Goal: Task Accomplishment & Management: Use online tool/utility

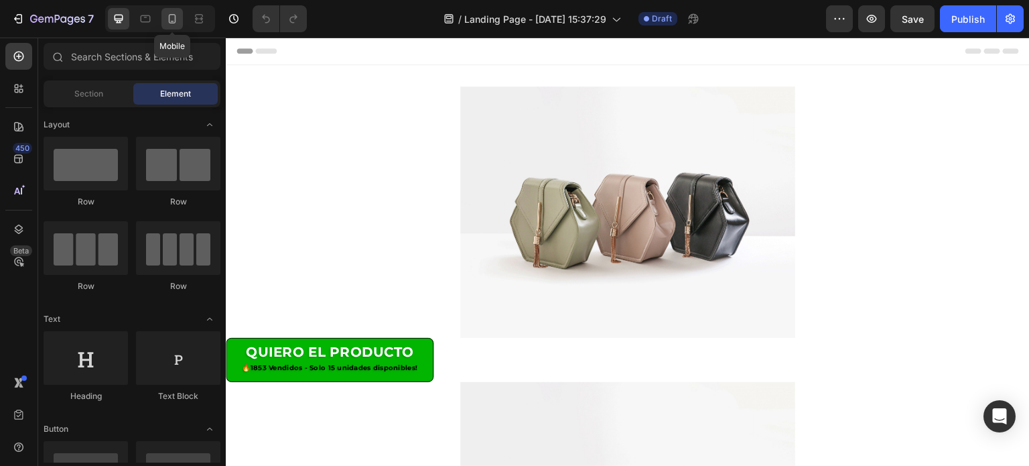
click at [179, 21] on div at bounding box center [171, 18] width 21 height 21
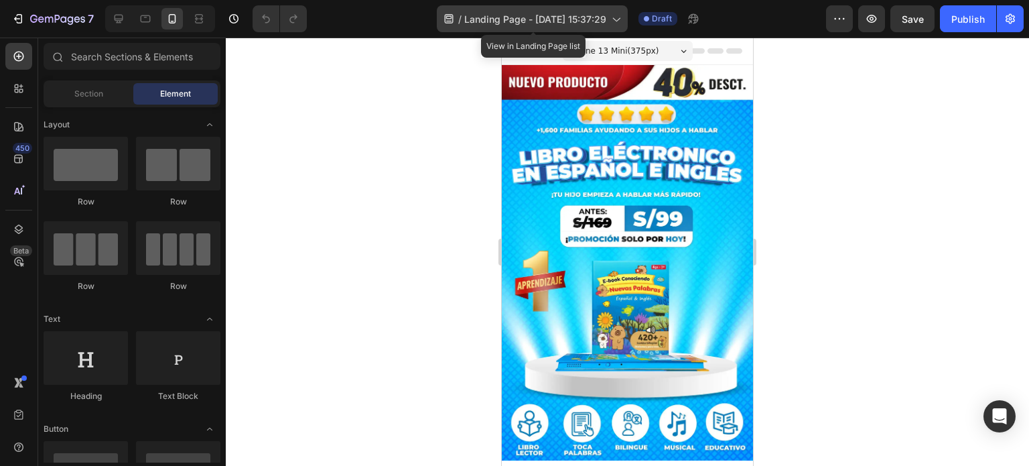
click at [495, 18] on span "Landing Page - [DATE] 15:37:29" at bounding box center [535, 19] width 142 height 14
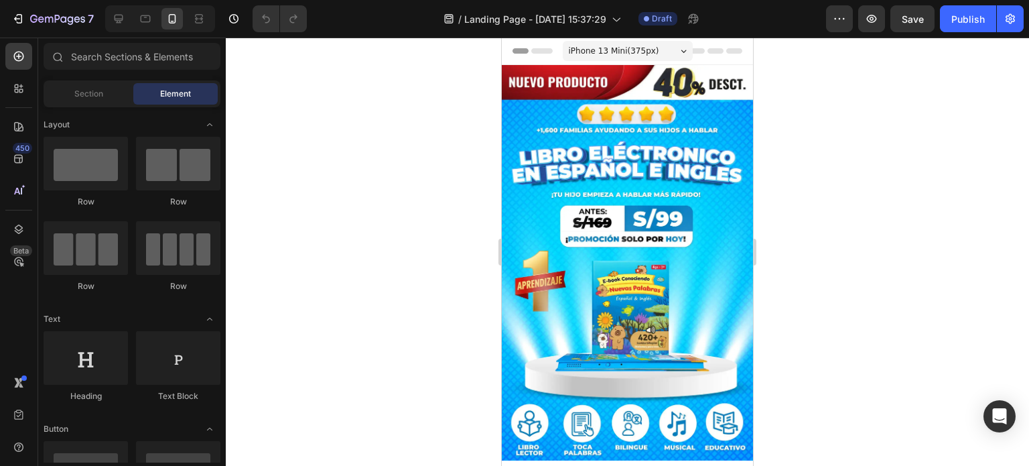
click at [817, 241] on div at bounding box center [627, 252] width 803 height 428
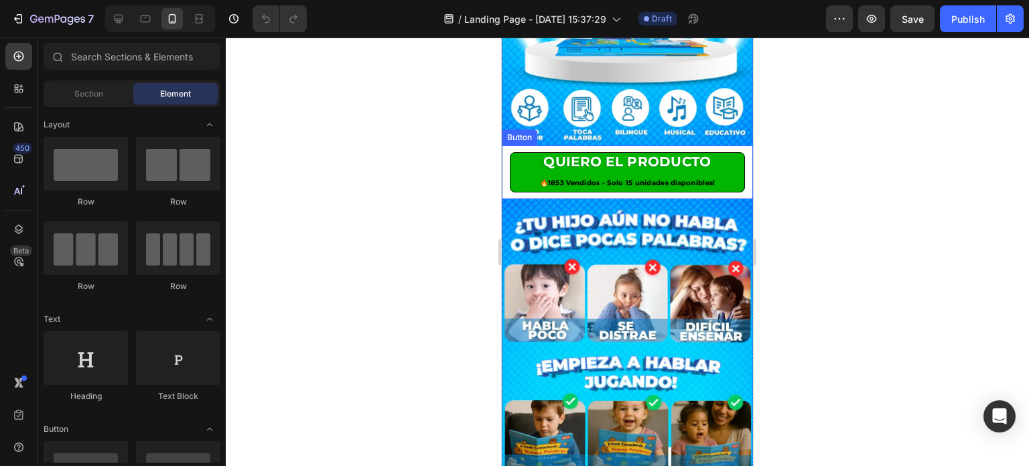
scroll to position [268, 0]
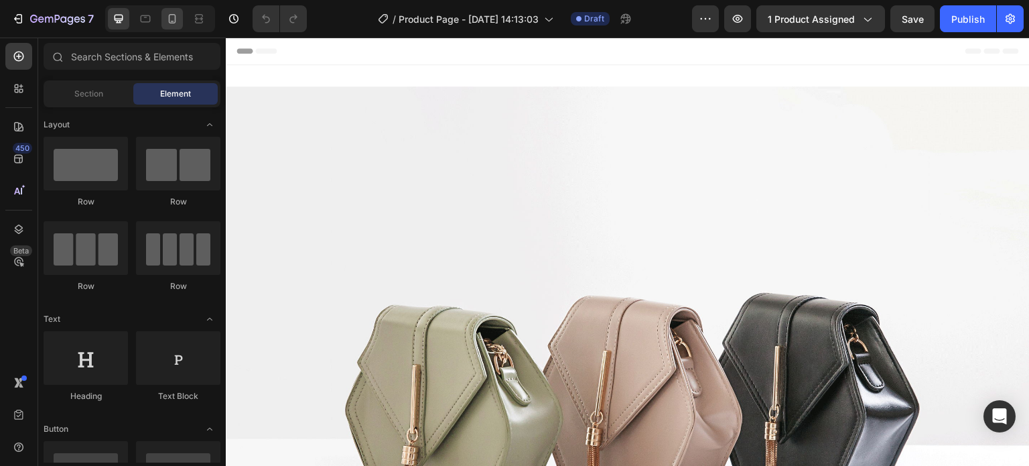
click at [174, 14] on icon at bounding box center [172, 18] width 7 height 9
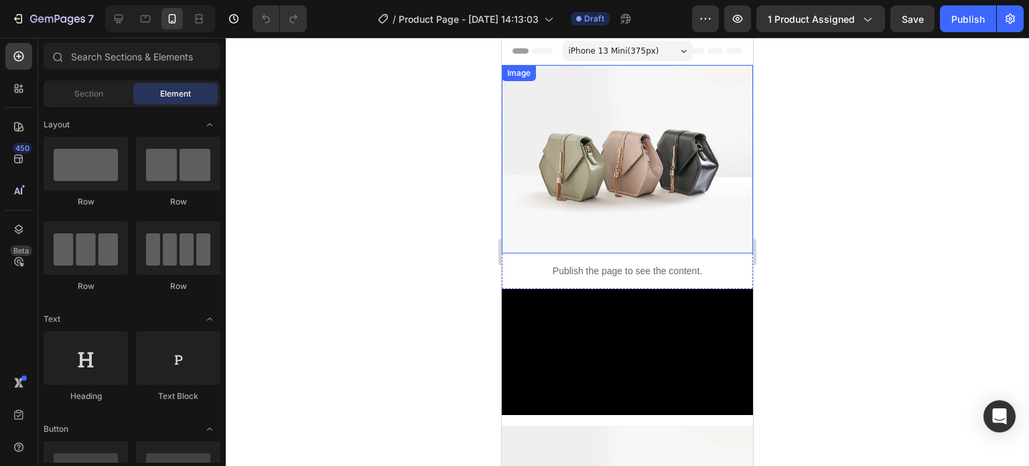
scroll to position [268, 0]
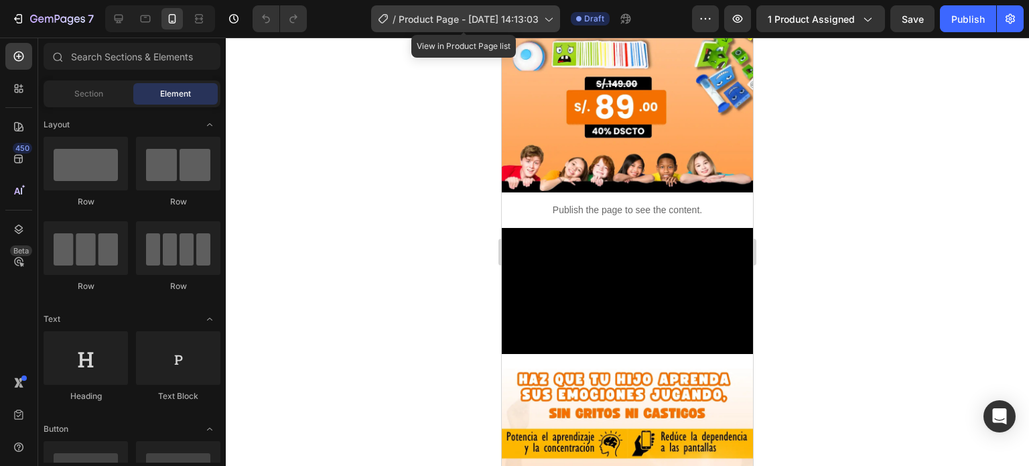
click at [432, 16] on span "Product Page - [DATE] 14:13:03" at bounding box center [469, 19] width 140 height 14
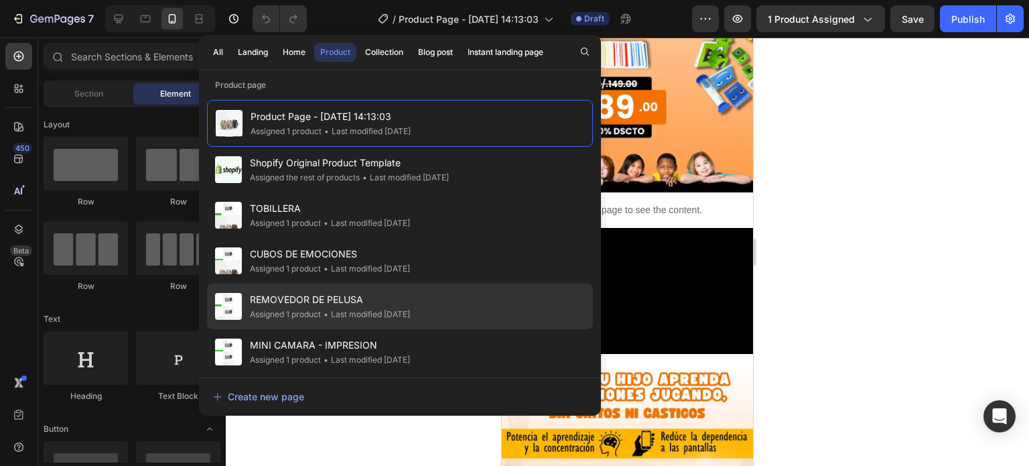
scroll to position [134, 0]
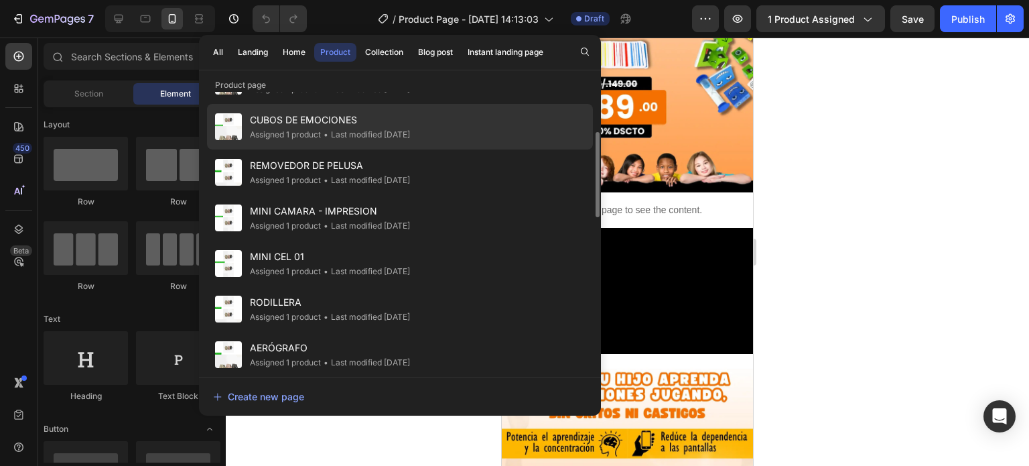
click at [354, 141] on div "CUBOS DE EMOCIONES Assigned 1 product • Last modified 8 days ago" at bounding box center [400, 127] width 386 height 46
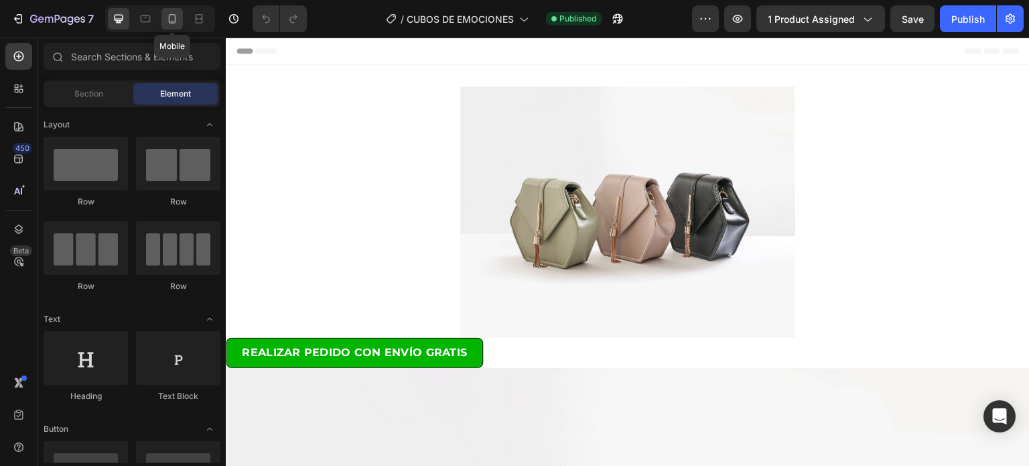
click at [179, 19] on div at bounding box center [171, 18] width 21 height 21
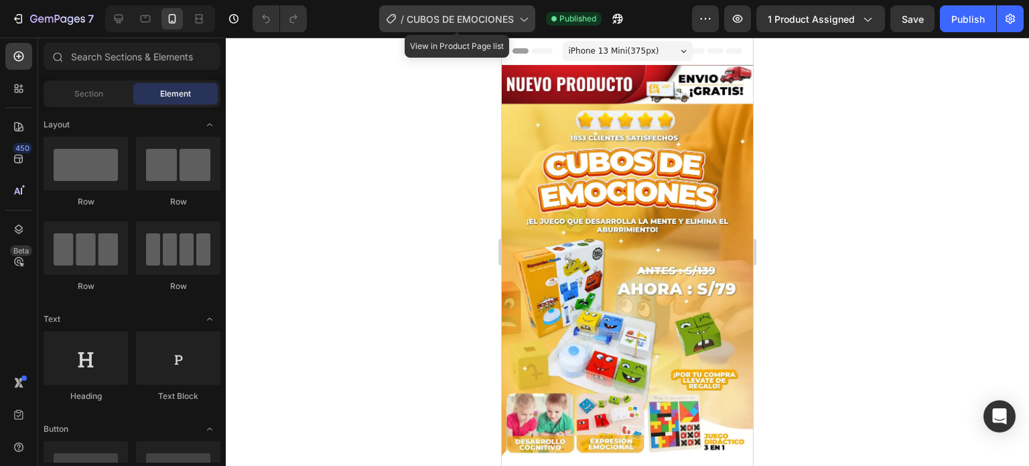
click at [446, 18] on span "CUBOS DE EMOCIONES" at bounding box center [460, 19] width 107 height 14
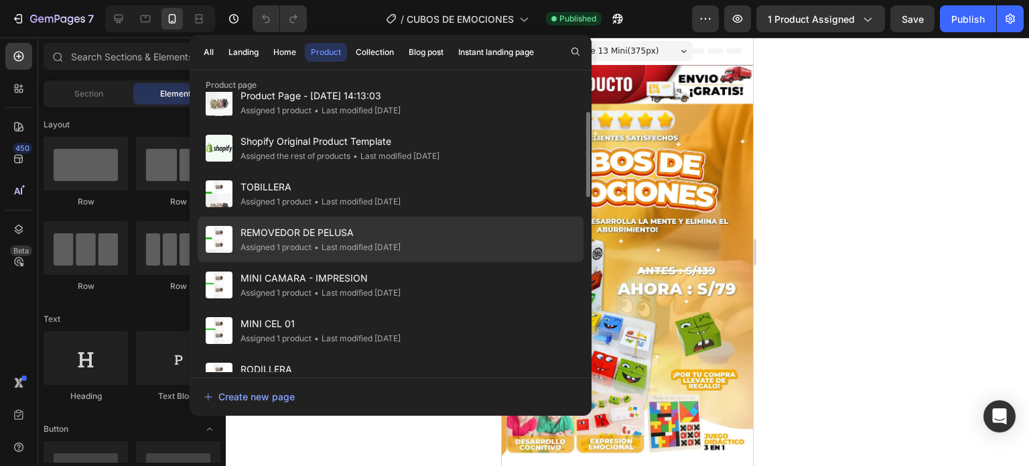
scroll to position [134, 0]
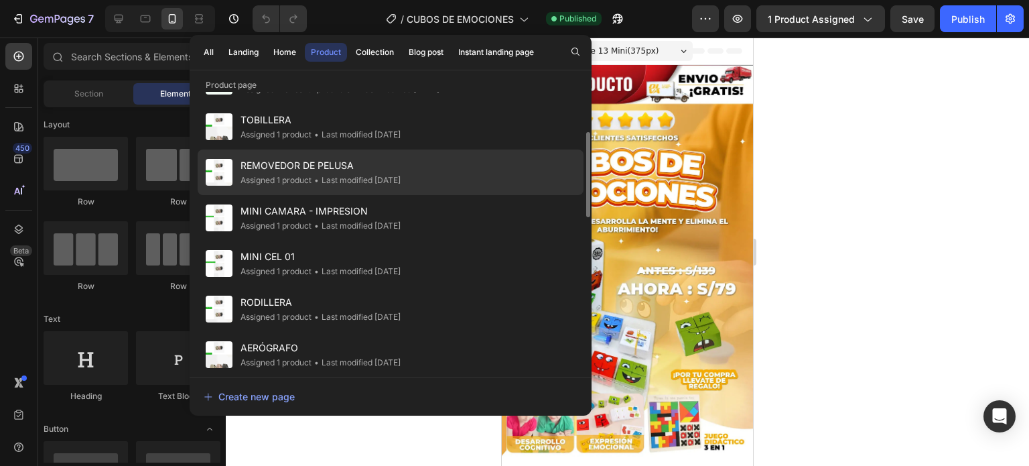
click at [433, 174] on div "REMOVEDOR DE PELUSA Assigned 1 product • Last modified 9 days ago" at bounding box center [391, 172] width 386 height 46
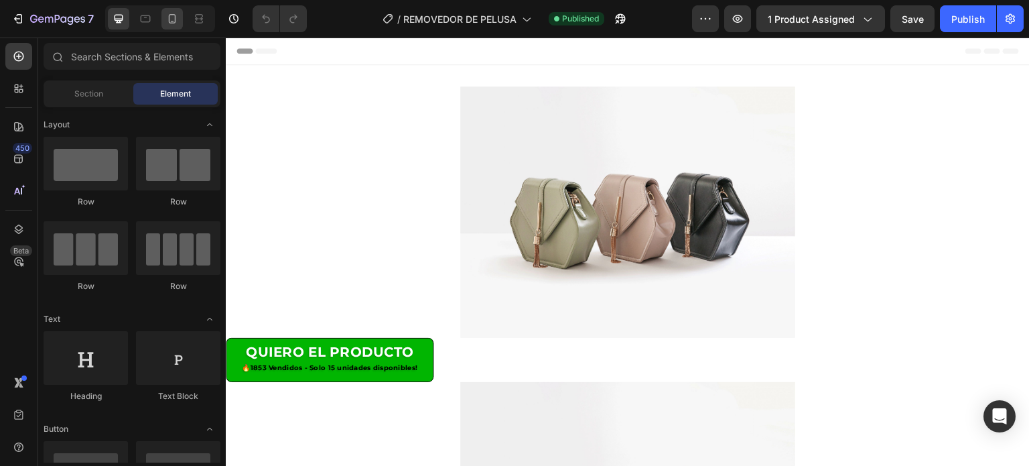
click at [174, 14] on icon at bounding box center [172, 18] width 7 height 9
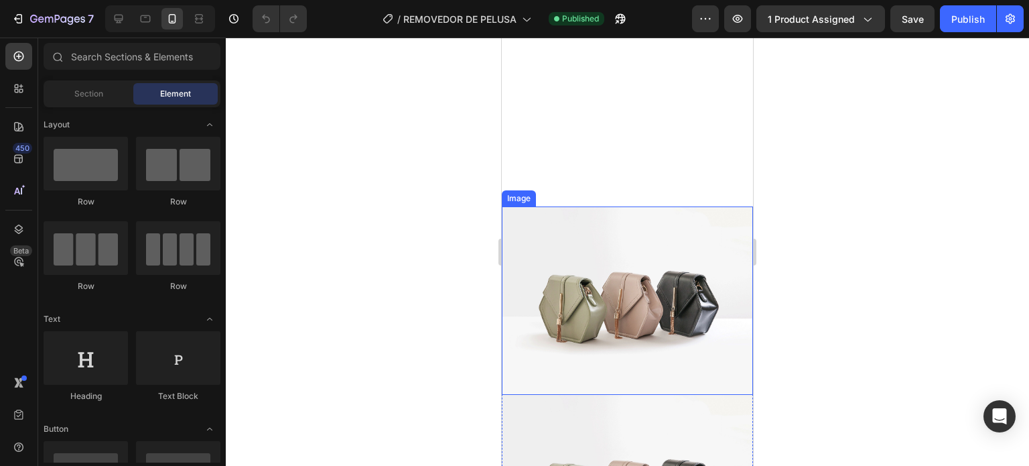
scroll to position [2010, 0]
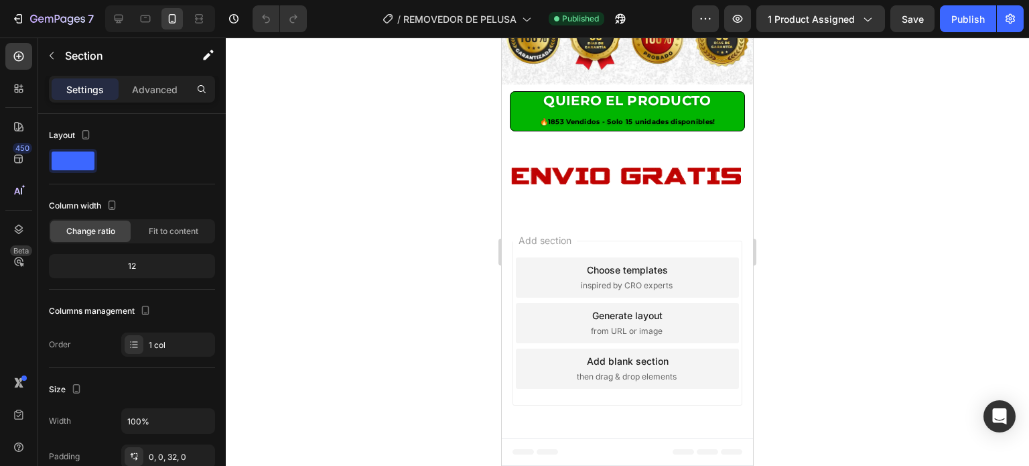
click at [786, 227] on div at bounding box center [627, 252] width 803 height 428
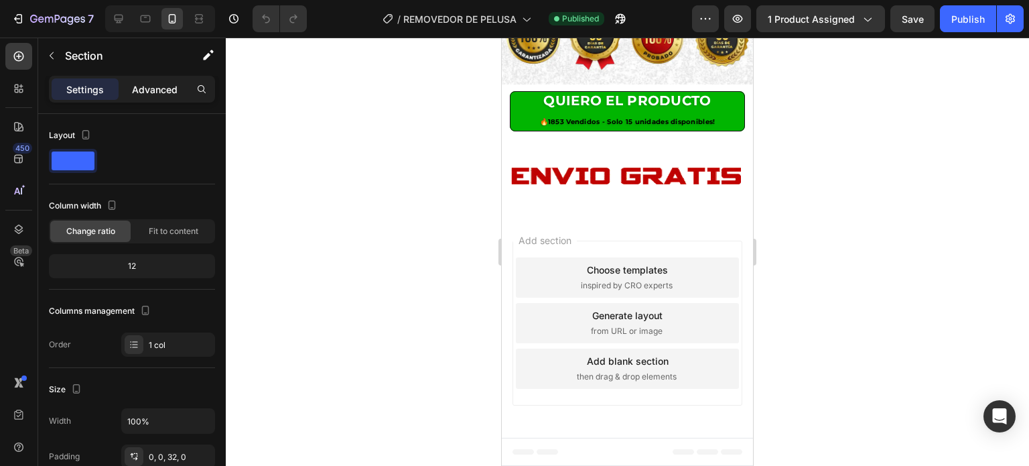
click at [163, 88] on p "Advanced" at bounding box center [155, 89] width 46 height 14
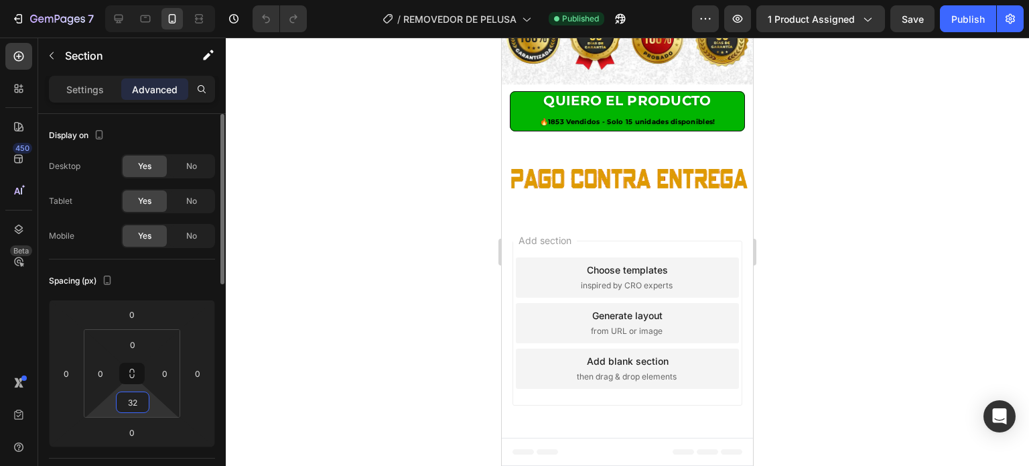
click at [133, 399] on input "32" at bounding box center [132, 402] width 27 height 20
type input "0"
click at [425, 202] on div at bounding box center [627, 252] width 803 height 428
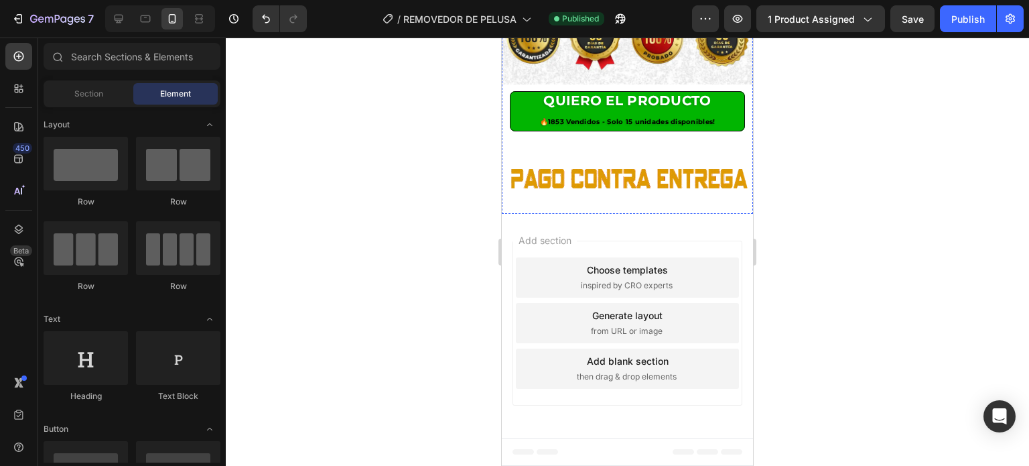
scroll to position [2345, 0]
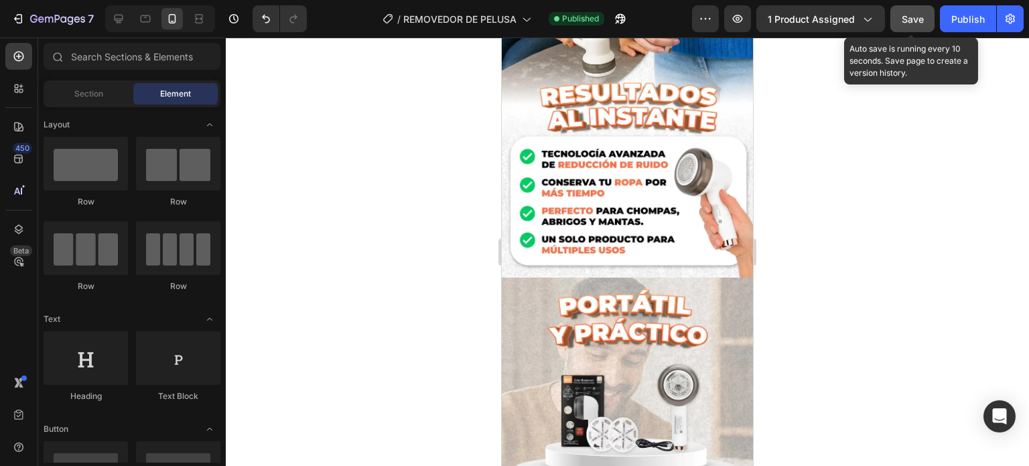
drag, startPoint x: 925, startPoint y: 23, endPoint x: 933, endPoint y: 21, distance: 8.5
click at [923, 23] on button "Save" at bounding box center [912, 18] width 44 height 27
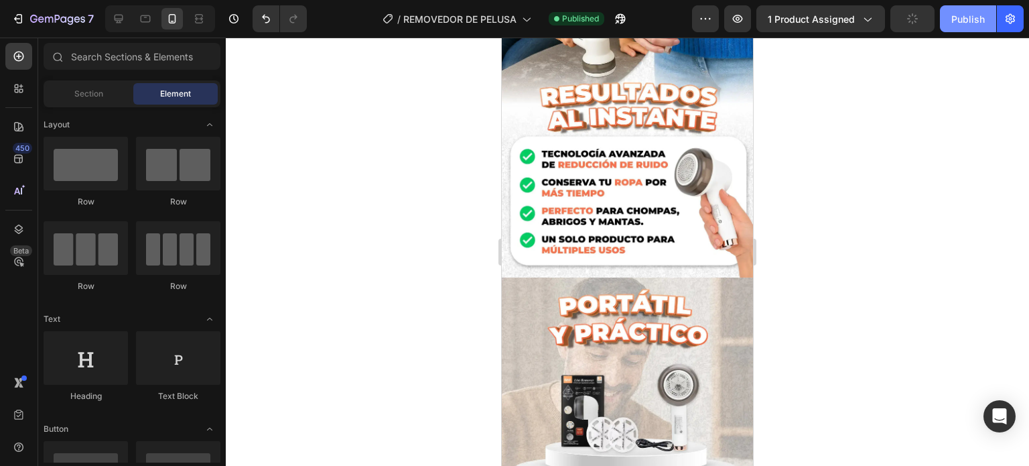
click at [956, 17] on div "Publish" at bounding box center [967, 19] width 33 height 14
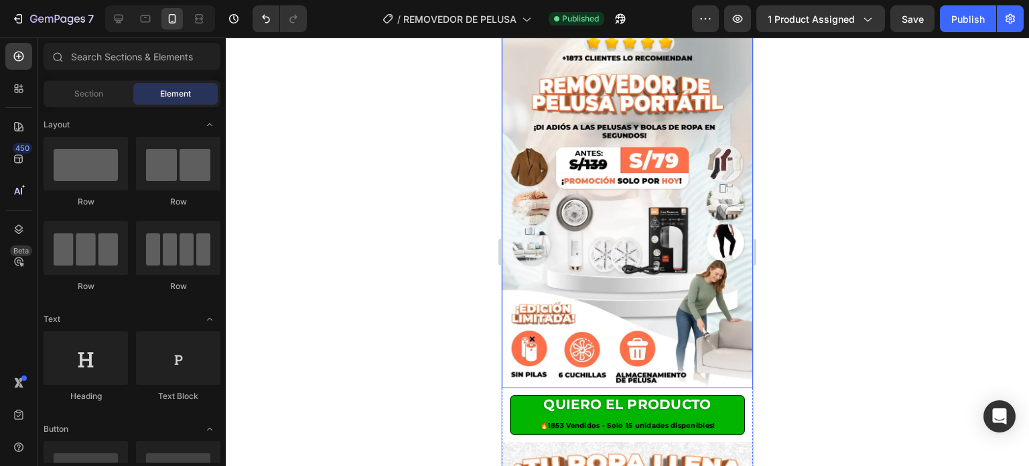
scroll to position [0, 0]
